Goal: Transaction & Acquisition: Purchase product/service

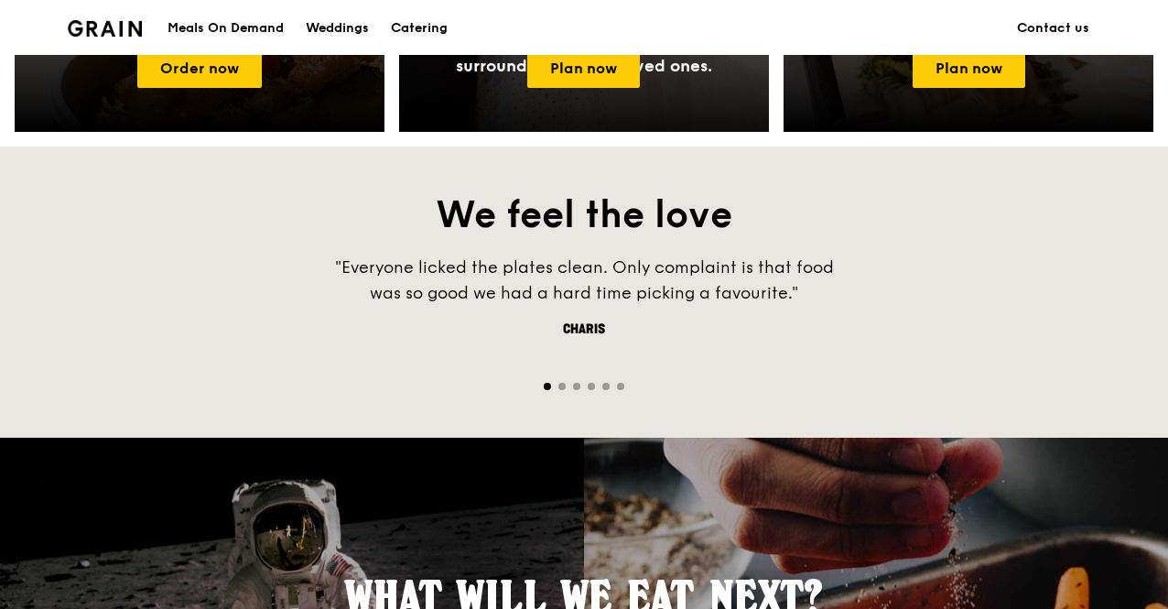
scroll to position [824, 0]
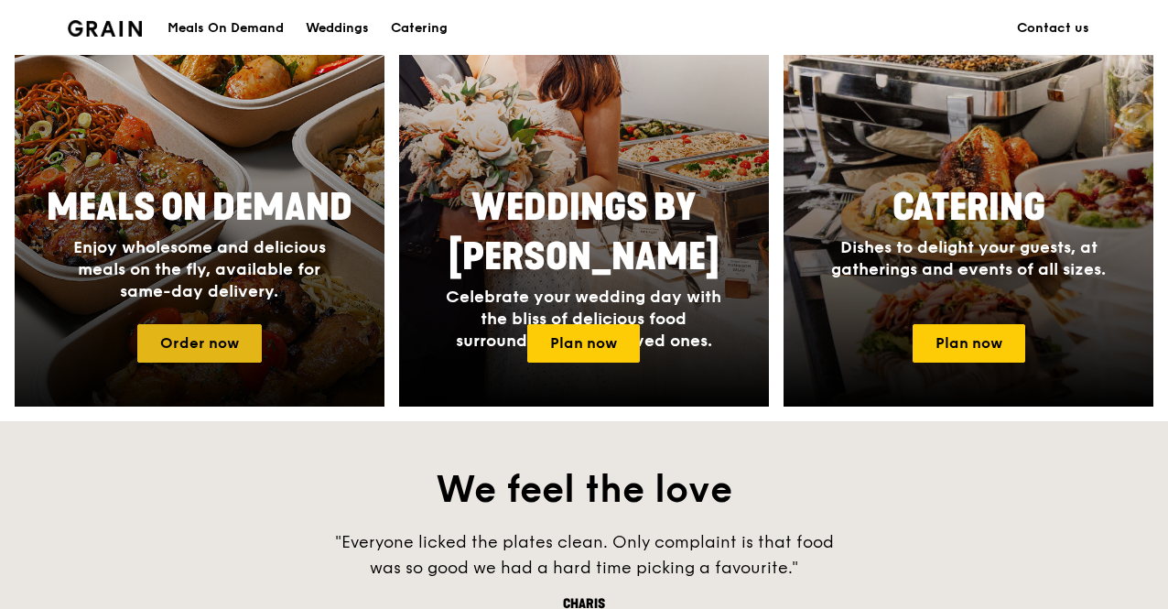
click at [225, 342] on link "Order now" at bounding box center [199, 343] width 124 height 38
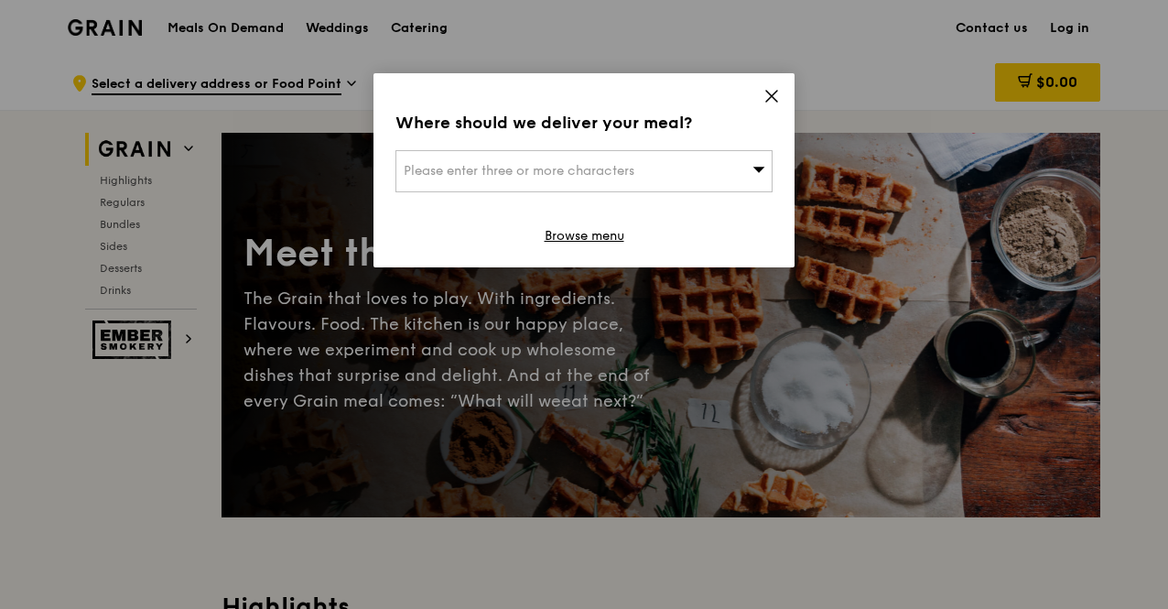
click at [605, 167] on span "Please enter three or more characters" at bounding box center [519, 171] width 231 height 16
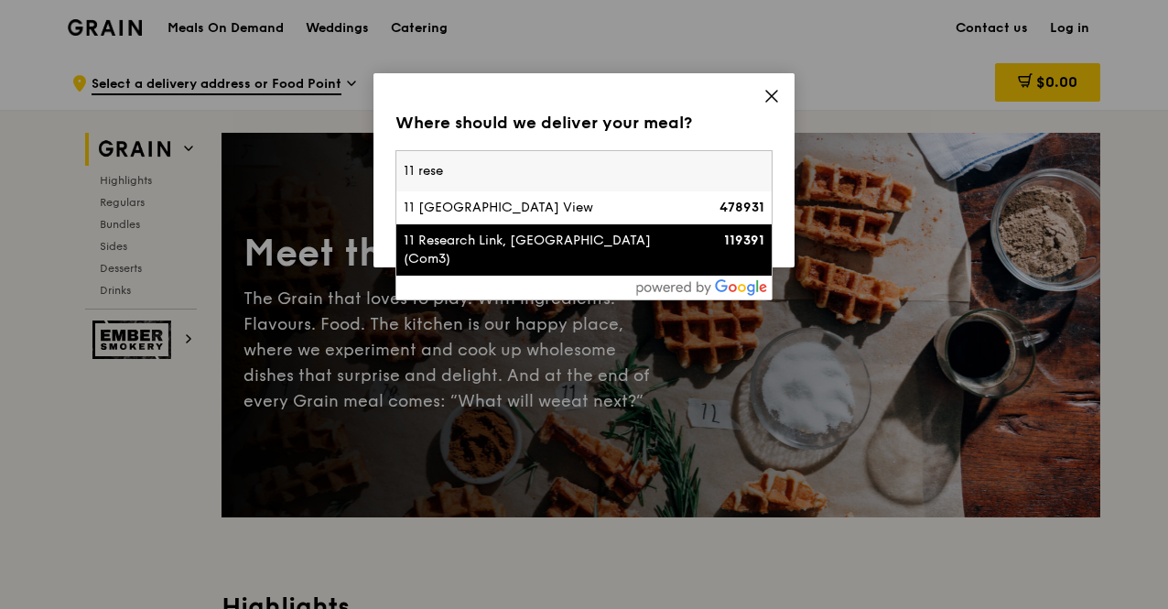
type input "11 rese"
click at [580, 237] on div "11 Research Link, [GEOGRAPHIC_DATA] (Com3)" at bounding box center [539, 250] width 271 height 37
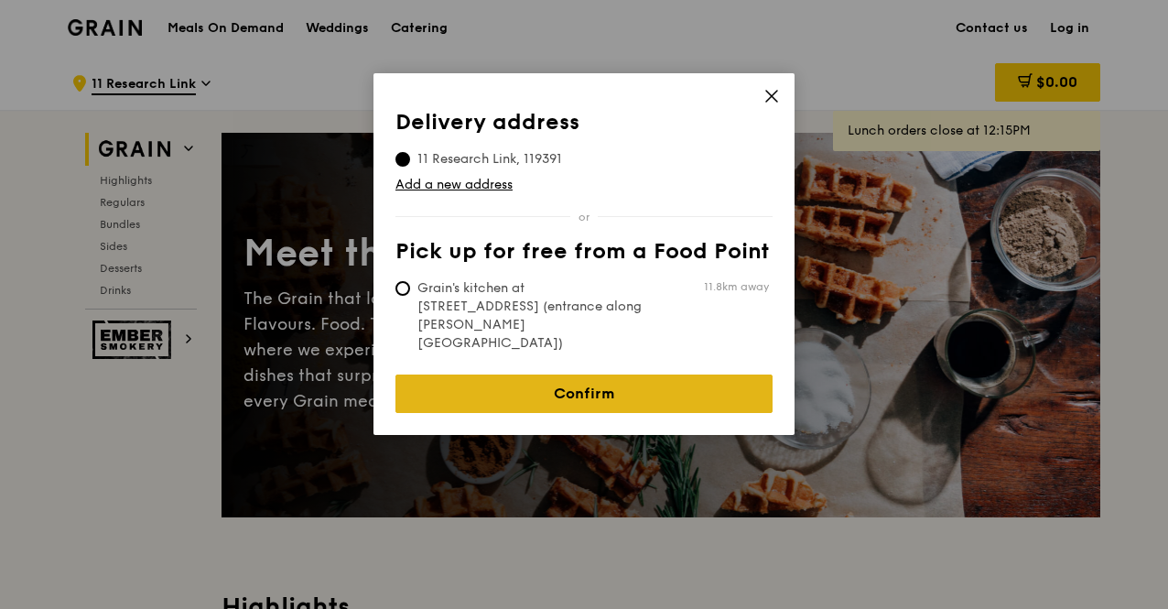
click at [604, 374] on link "Confirm" at bounding box center [583, 393] width 377 height 38
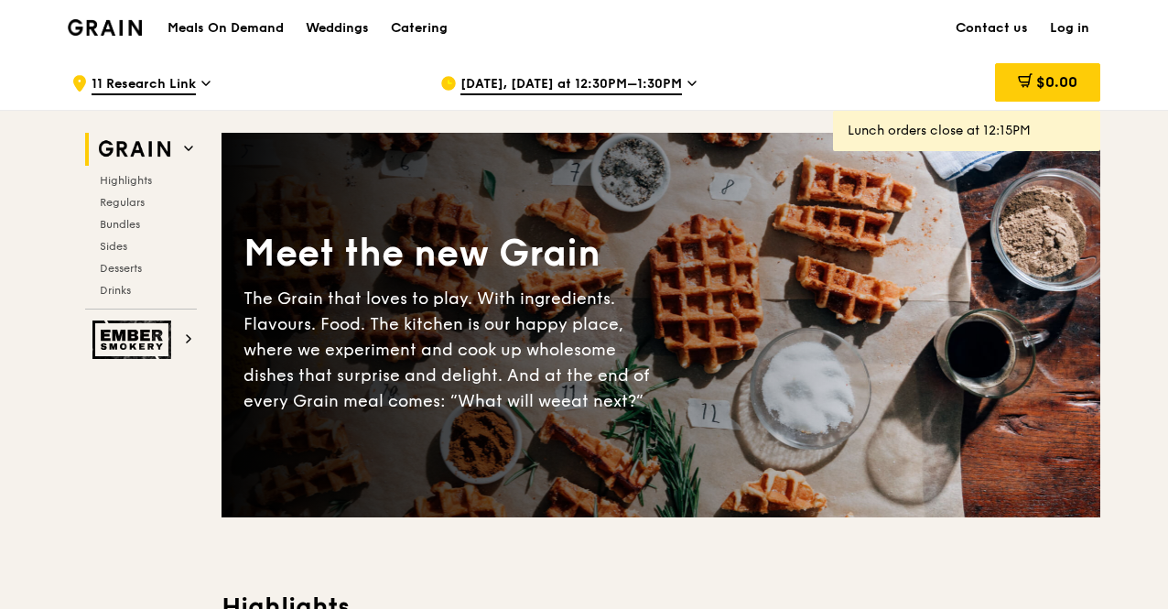
click at [579, 92] on span "[DATE], [DATE] at 12:30PM–1:30PM" at bounding box center [571, 85] width 222 height 20
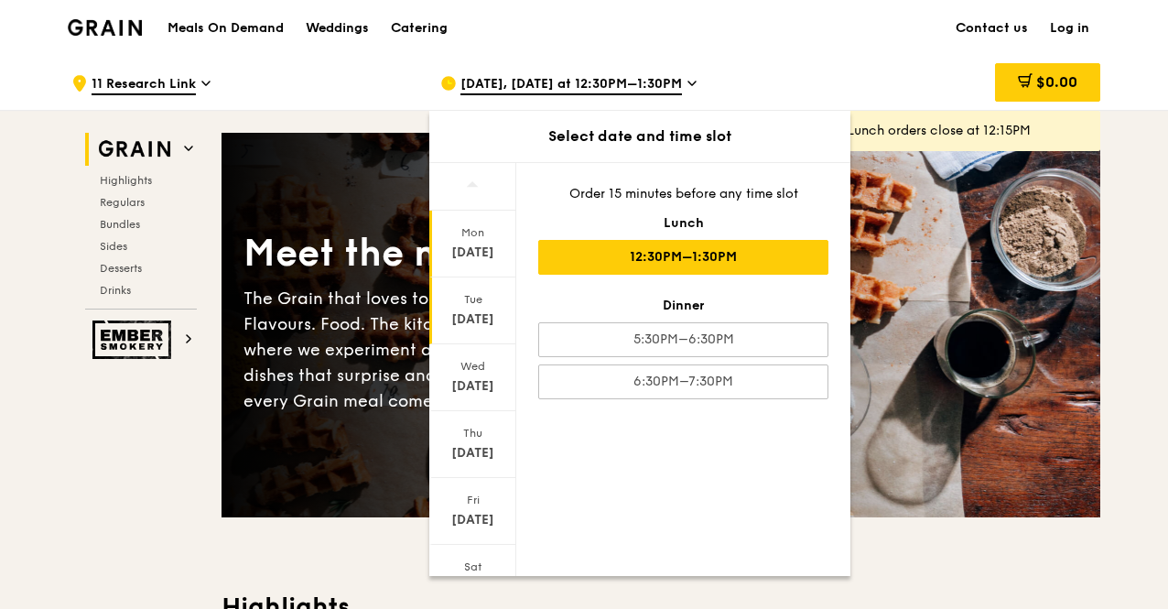
click at [455, 303] on div "Tue" at bounding box center [472, 299] width 81 height 15
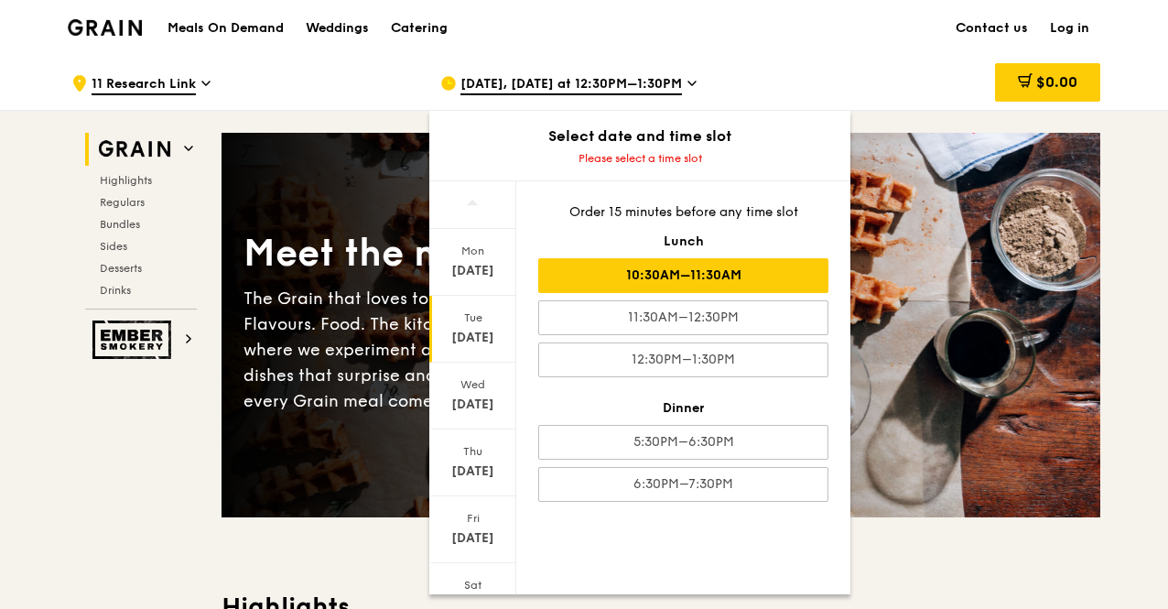
click at [638, 273] on div "10:30AM–11:30AM" at bounding box center [683, 275] width 290 height 35
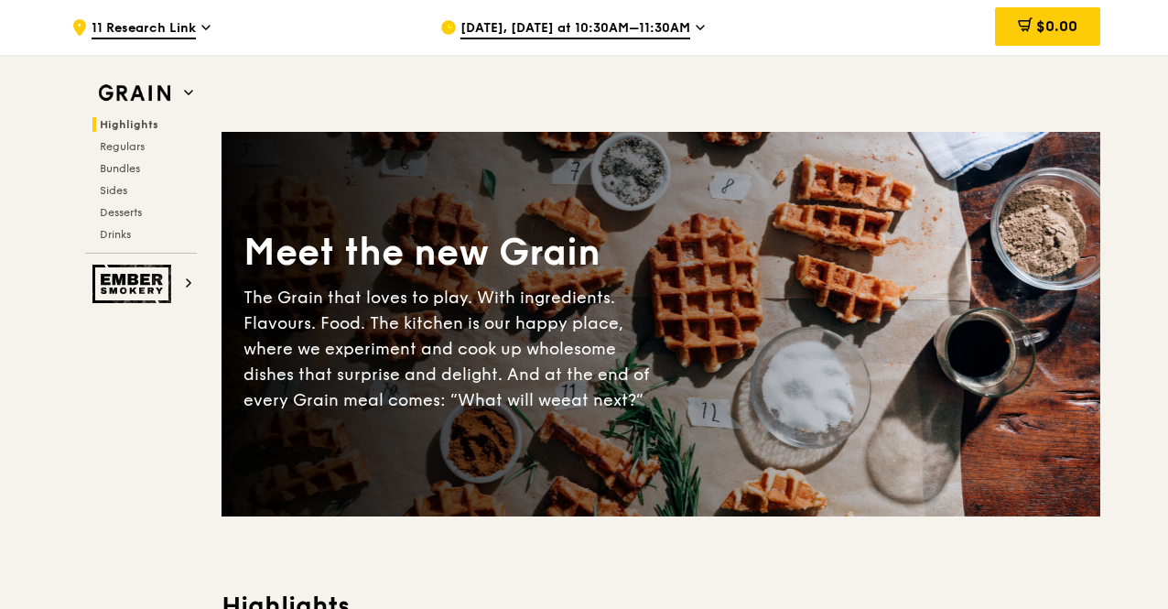
scroll to position [458, 0]
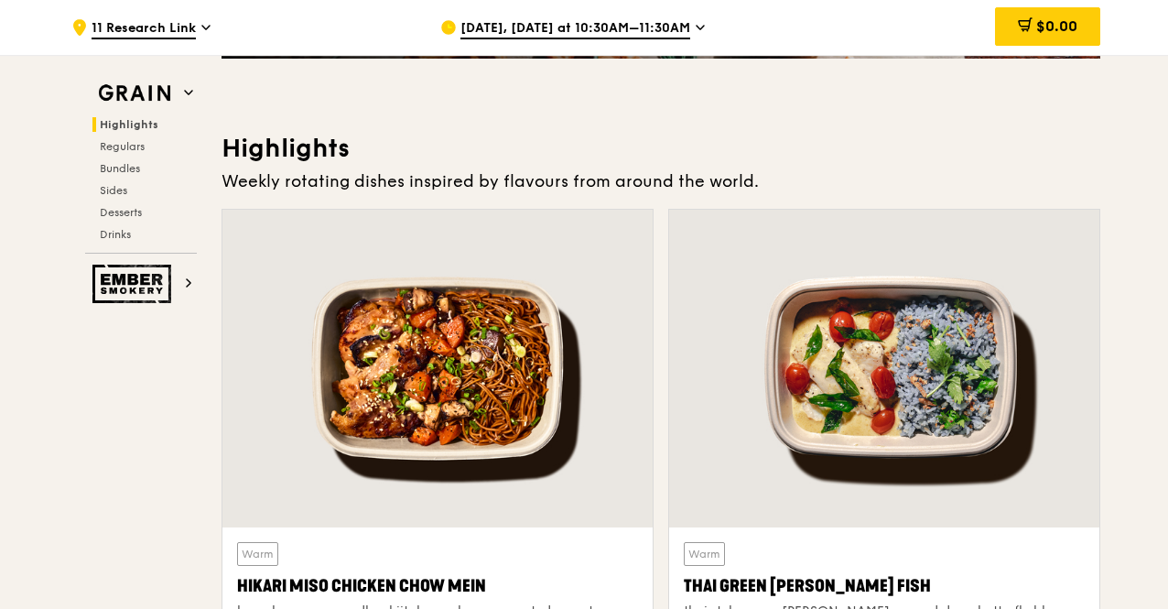
click at [849, 169] on div "Weekly rotating dishes inspired by flavours from around the world." at bounding box center [661, 181] width 879 height 26
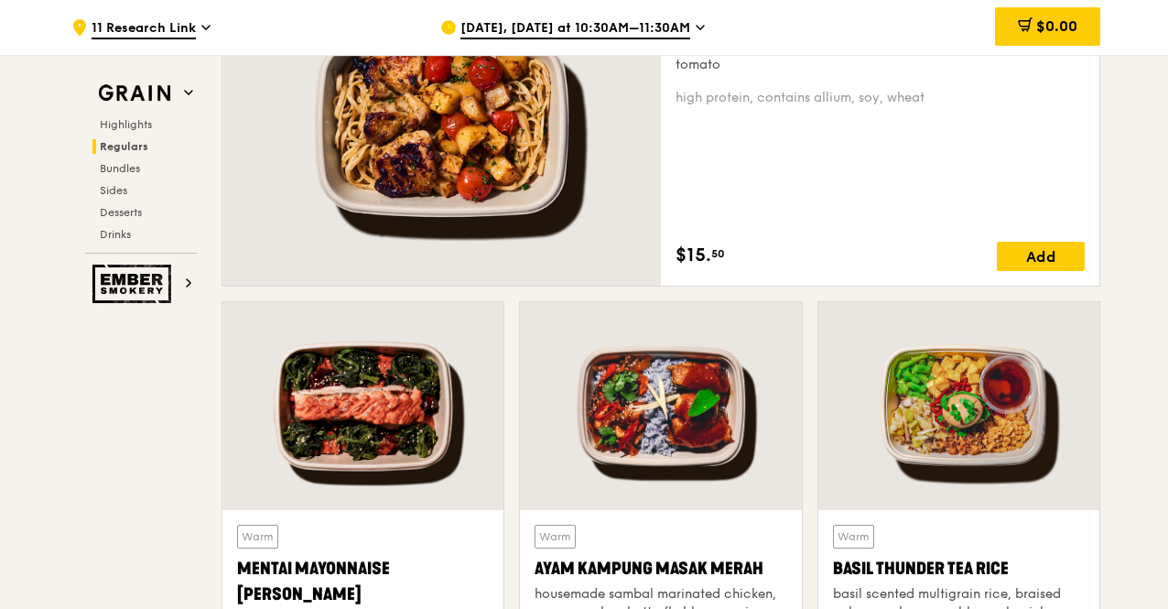
scroll to position [1831, 0]
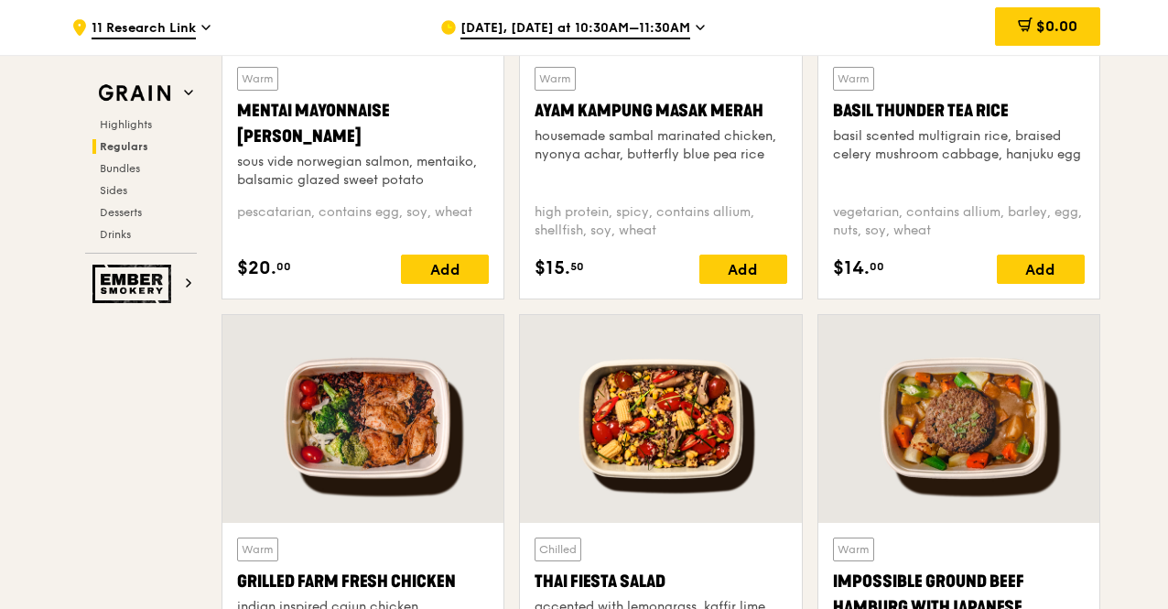
click at [868, 435] on div at bounding box center [958, 419] width 281 height 208
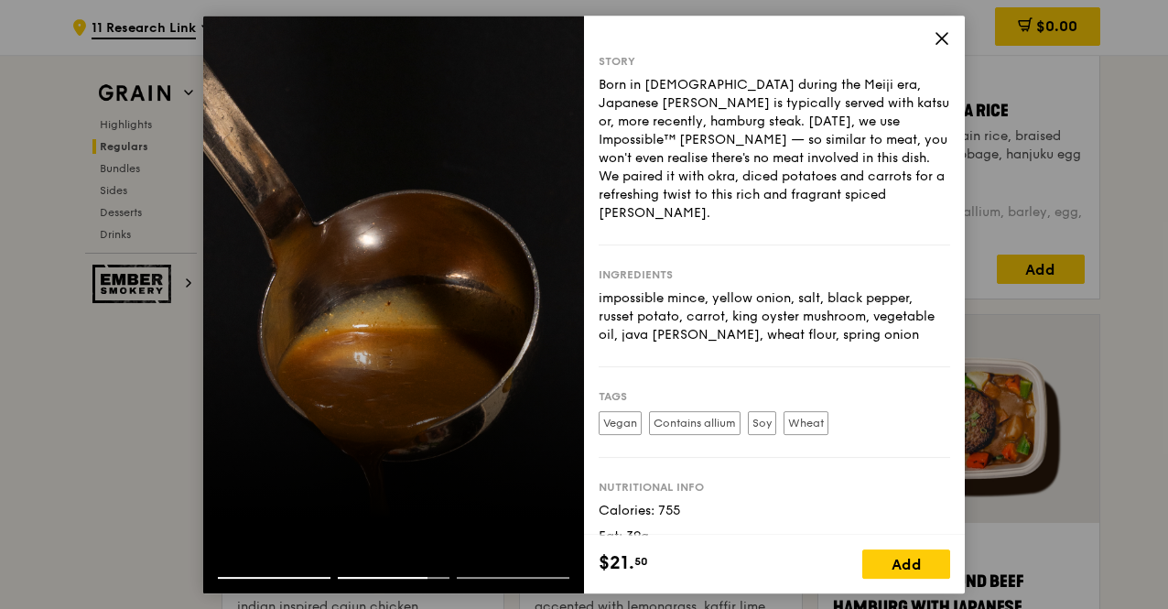
click at [944, 38] on icon at bounding box center [942, 38] width 16 height 16
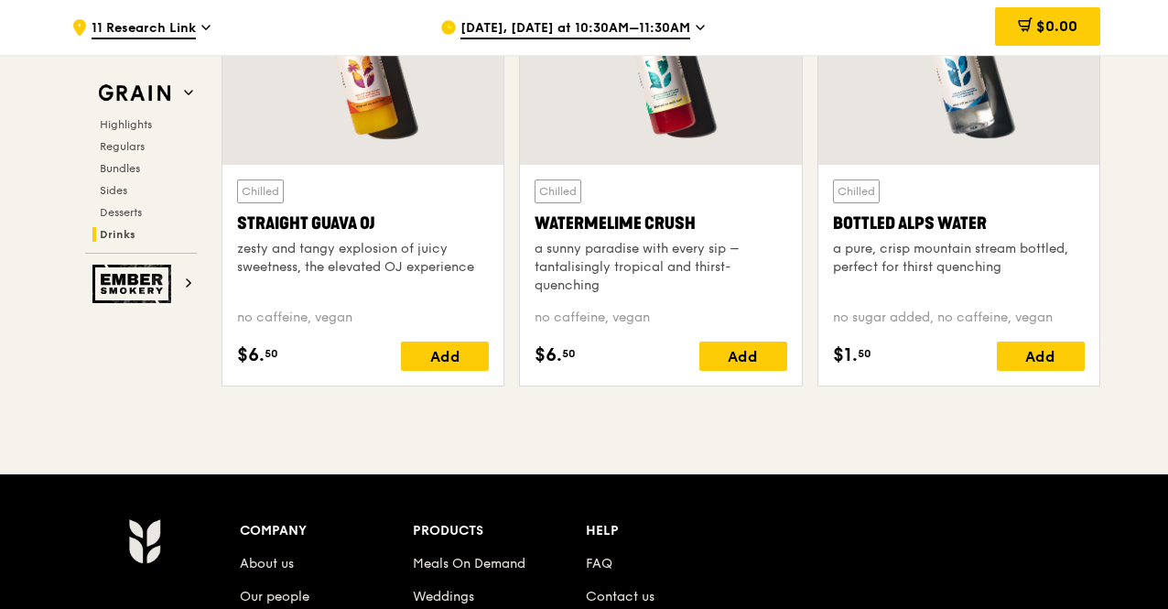
scroll to position [7722, 0]
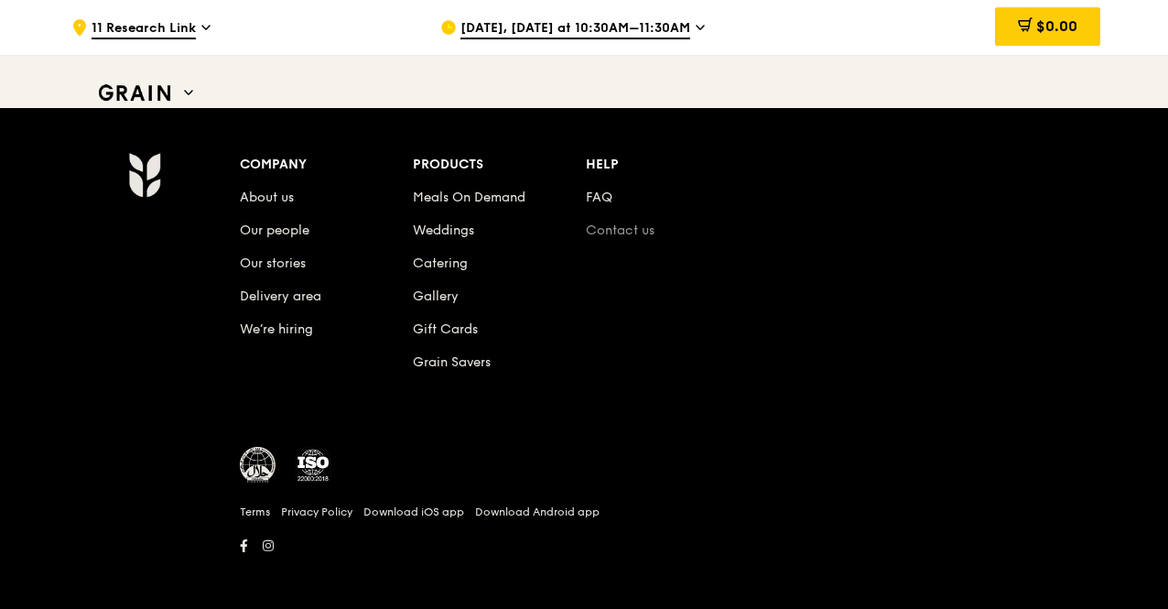
click at [613, 223] on link "Contact us" at bounding box center [620, 230] width 69 height 16
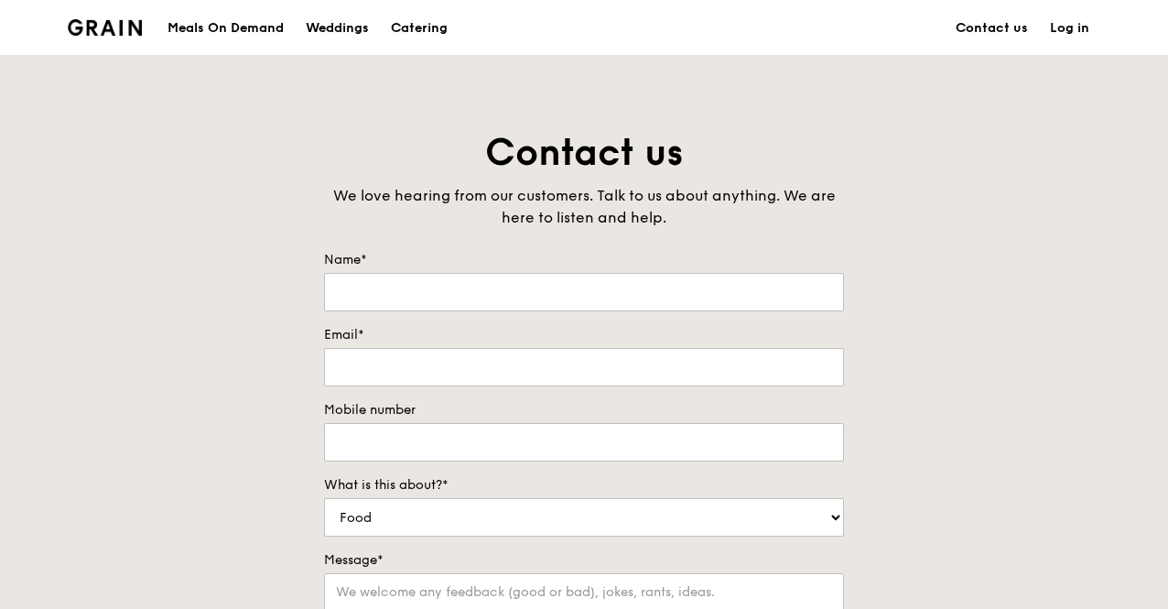
scroll to position [366, 0]
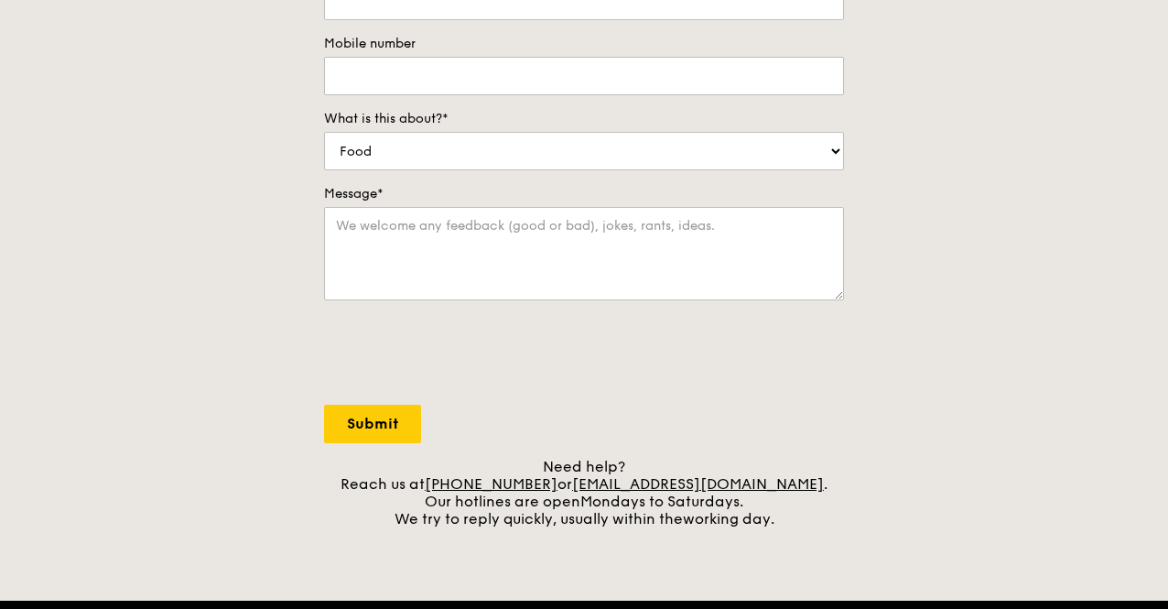
click at [737, 437] on form "Name* Email* Mobile number What is this about?* Food Service Billing/Payment Ca…" at bounding box center [584, 164] width 520 height 558
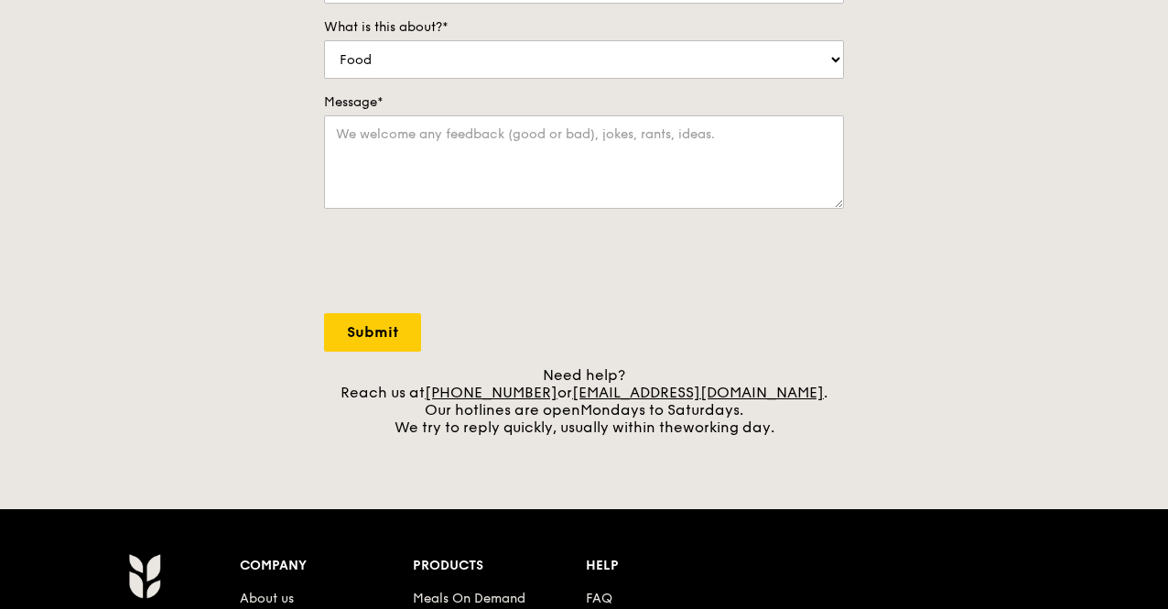
click at [903, 382] on div "Contact us We love hearing from our customers. Talk to us about anything. We ar…" at bounding box center [584, 52] width 1168 height 765
click at [888, 422] on div "Contact us We love hearing from our customers. Talk to us about anything. We ar…" at bounding box center [584, 52] width 1168 height 765
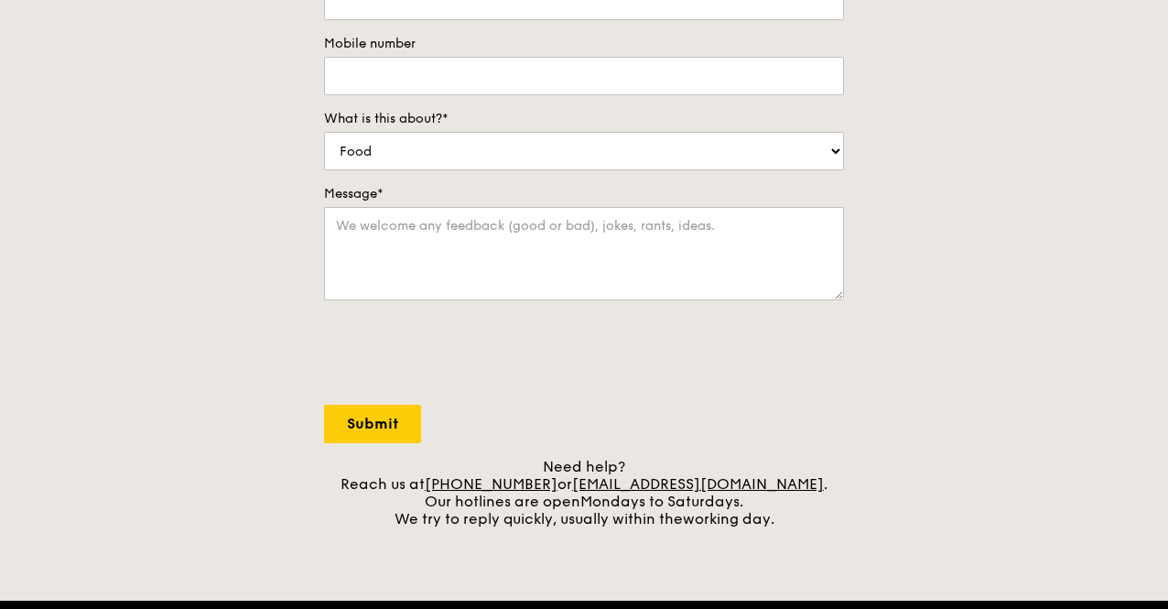
scroll to position [0, 0]
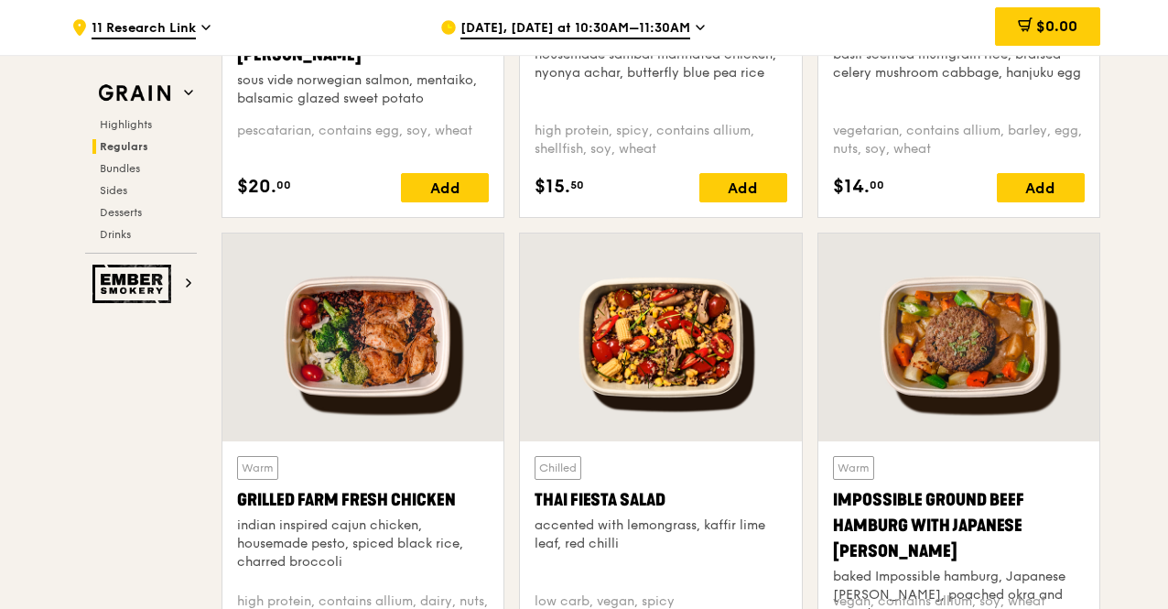
scroll to position [2004, 0]
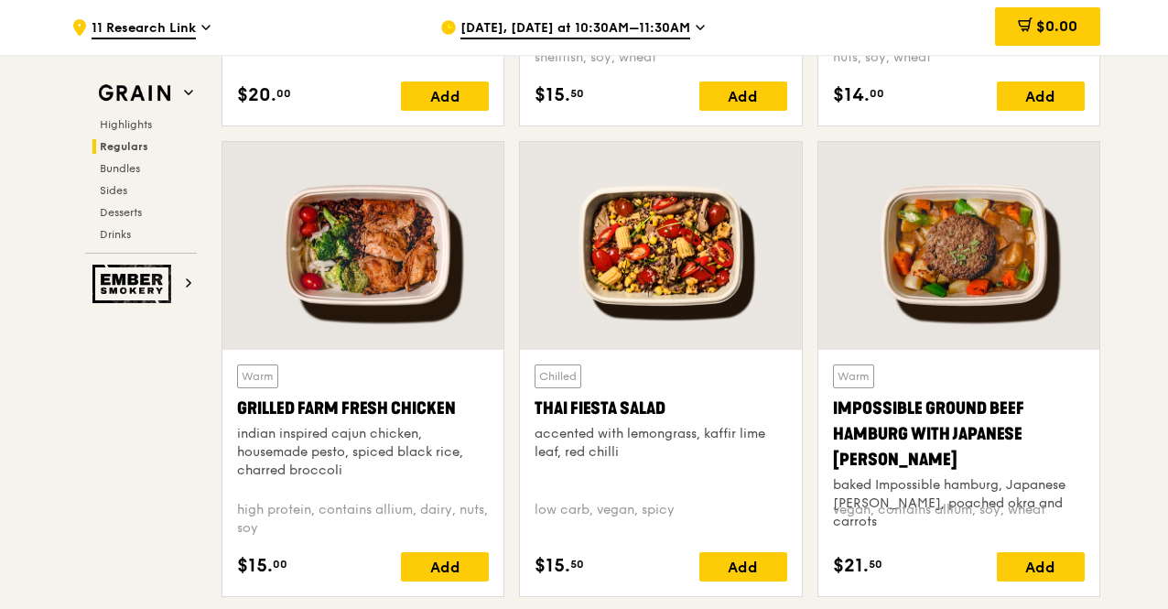
click at [680, 324] on div at bounding box center [660, 246] width 281 height 208
